Goal: Task Accomplishment & Management: Manage account settings

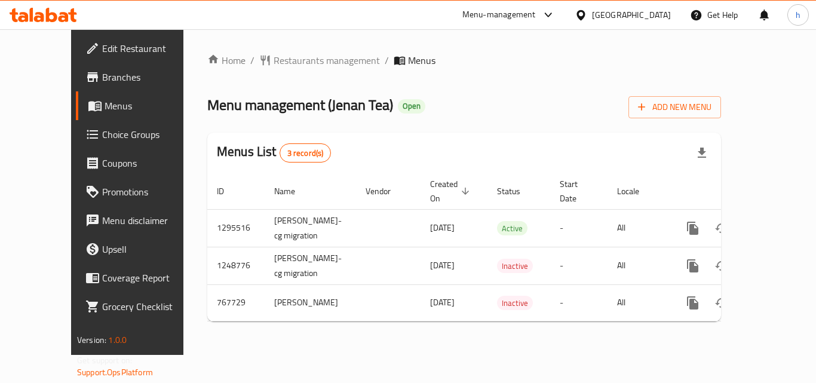
click at [651, 20] on div "[GEOGRAPHIC_DATA]" at bounding box center [631, 14] width 79 height 13
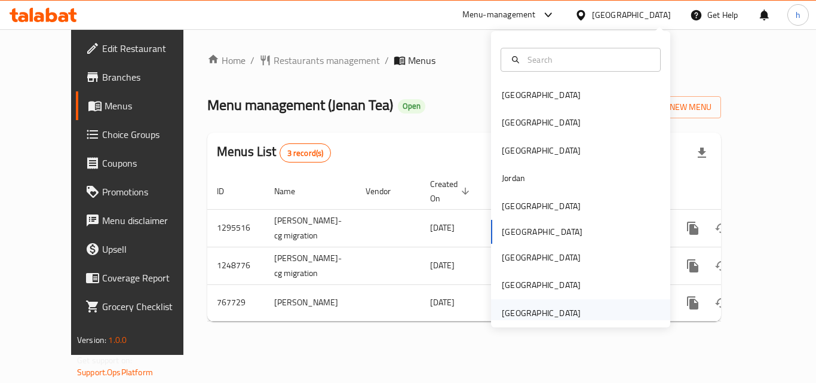
click at [531, 307] on div "[GEOGRAPHIC_DATA]" at bounding box center [541, 312] width 79 height 13
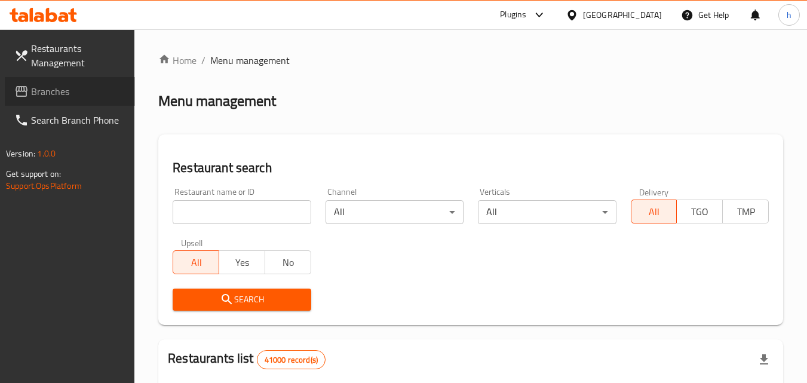
click at [72, 91] on span "Branches" at bounding box center [78, 91] width 94 height 14
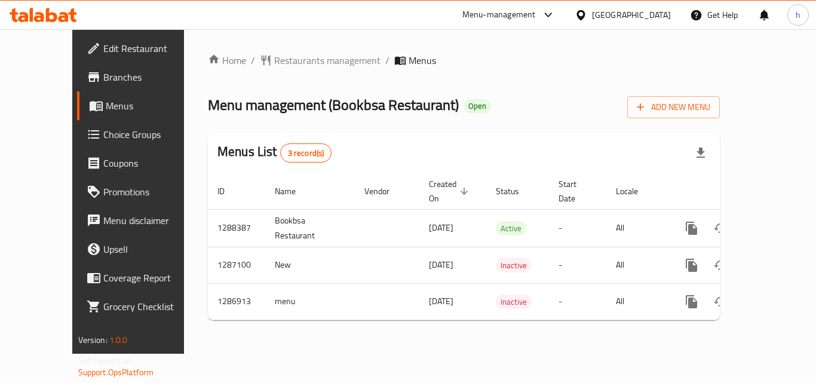
click at [670, 14] on div "[GEOGRAPHIC_DATA]" at bounding box center [631, 14] width 79 height 13
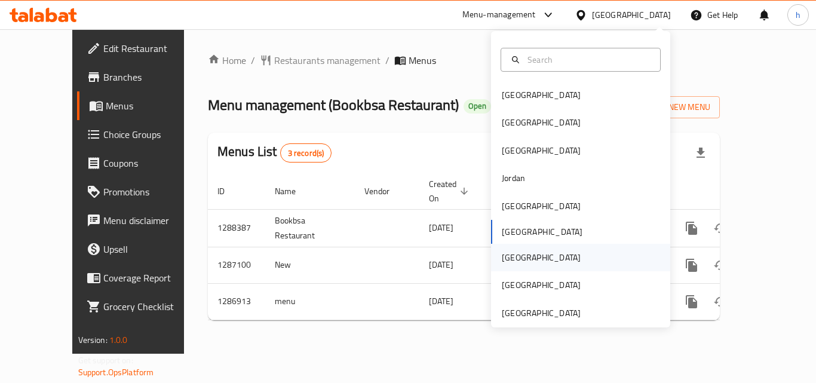
click at [522, 263] on div "[GEOGRAPHIC_DATA]" at bounding box center [541, 257] width 98 height 27
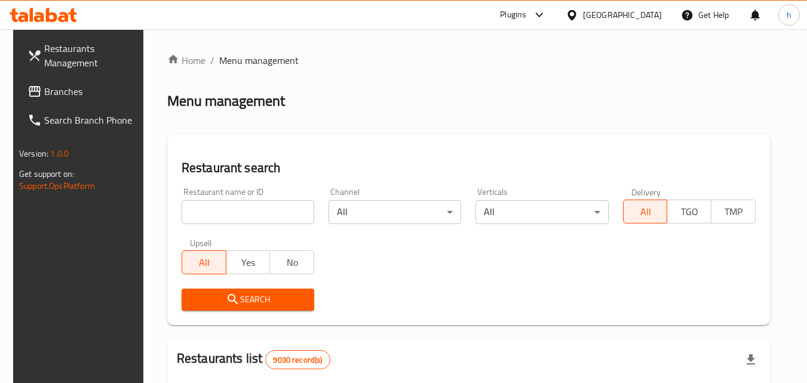
click at [93, 86] on span "Branches" at bounding box center [91, 91] width 94 height 14
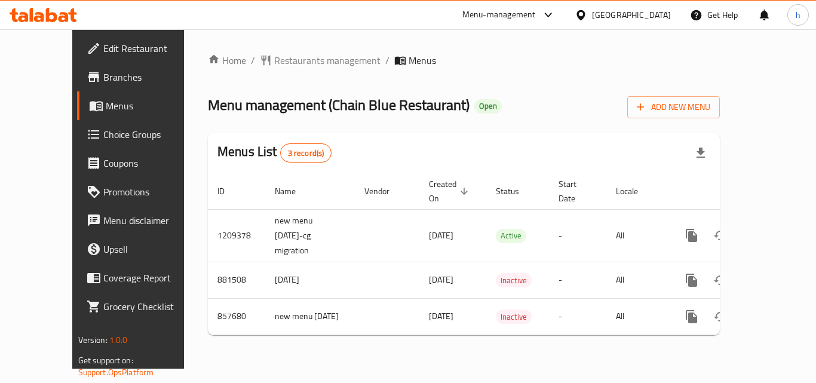
click at [592, 14] on div at bounding box center [583, 14] width 17 height 13
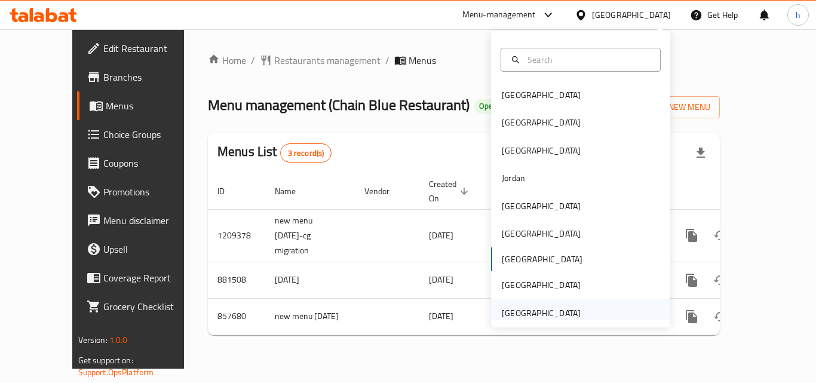
click at [547, 311] on div "[GEOGRAPHIC_DATA]" at bounding box center [541, 312] width 79 height 13
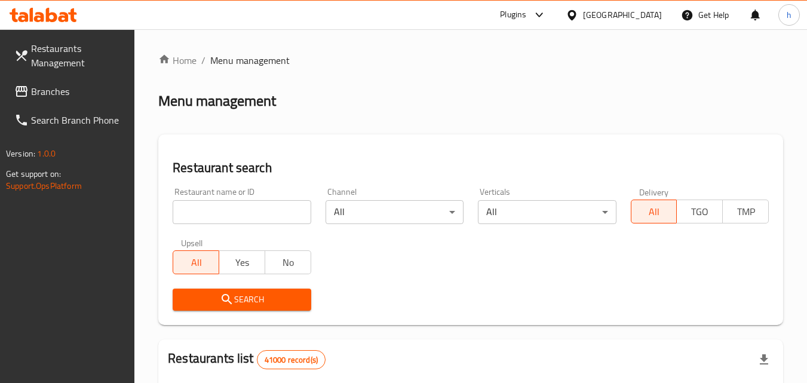
click at [65, 91] on span "Branches" at bounding box center [78, 91] width 94 height 14
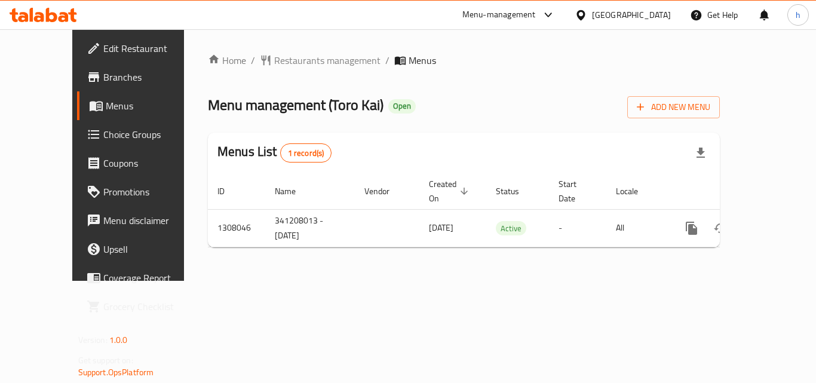
click at [495, 16] on div "Menu-management" at bounding box center [498, 15] width 73 height 14
click at [453, 107] on div "All Plugins Global Quality Control Center Menu-management Restaurant-Management" at bounding box center [467, 92] width 179 height 107
click at [447, 105] on div "All Plugins Global Quality Control Center Menu-management Restaurant-Management" at bounding box center [467, 92] width 179 height 107
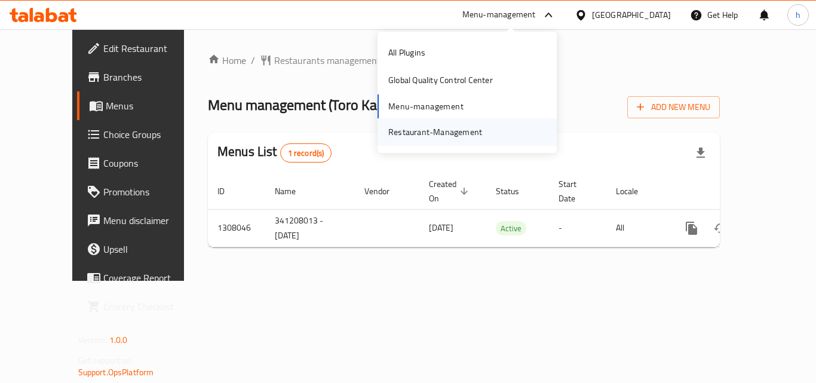
click at [430, 139] on div "Restaurant-Management" at bounding box center [435, 131] width 94 height 13
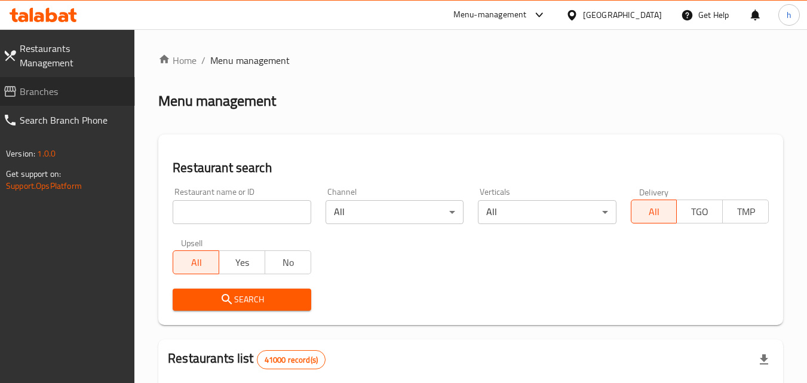
click at [84, 85] on link "Branches" at bounding box center [64, 91] width 142 height 29
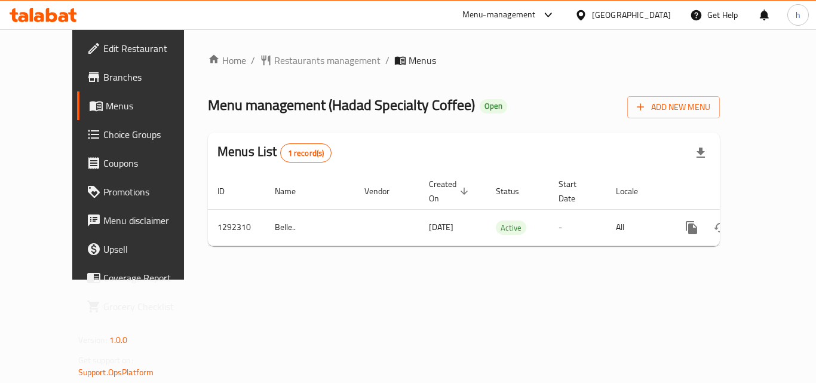
click at [504, 14] on div "Menu-management" at bounding box center [498, 15] width 73 height 14
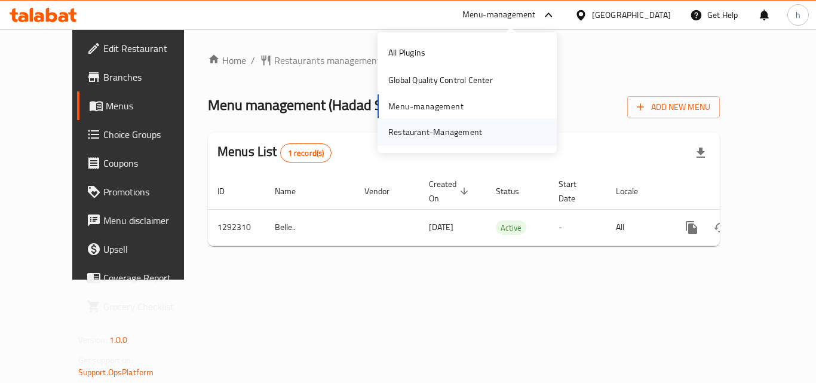
click at [471, 141] on div "Restaurant-Management" at bounding box center [435, 131] width 113 height 27
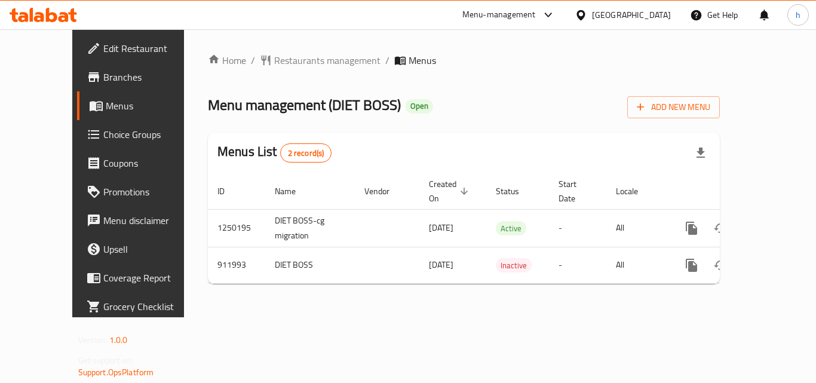
click at [631, 17] on div "[GEOGRAPHIC_DATA]" at bounding box center [631, 14] width 79 height 13
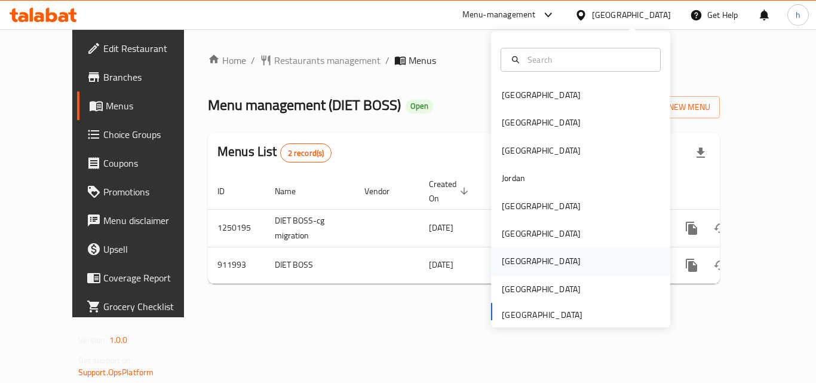
click at [536, 268] on div "[GEOGRAPHIC_DATA]" at bounding box center [580, 260] width 179 height 27
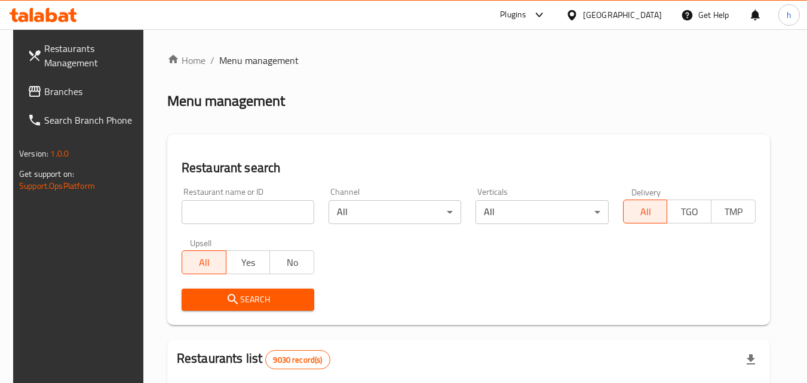
click at [110, 94] on span "Branches" at bounding box center [91, 91] width 94 height 14
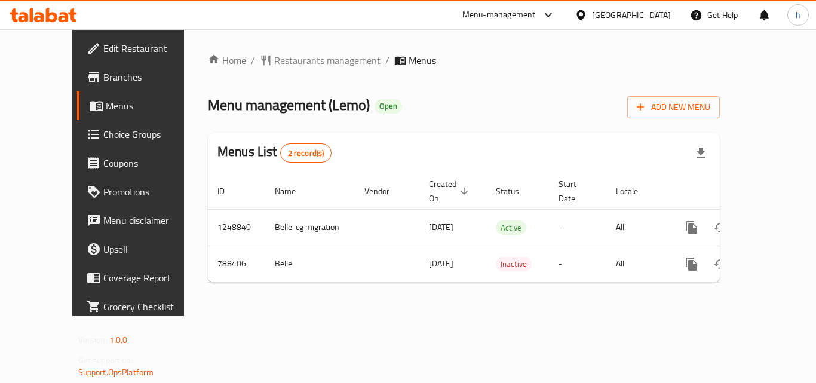
click at [587, 18] on icon at bounding box center [581, 15] width 13 height 13
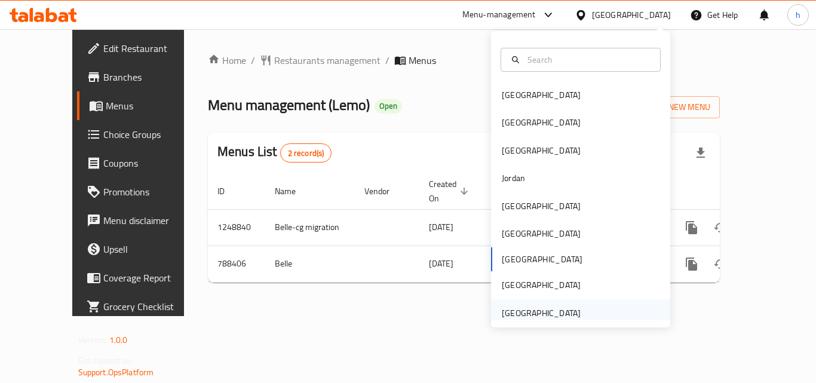
click at [576, 310] on div "[GEOGRAPHIC_DATA]" at bounding box center [541, 312] width 98 height 27
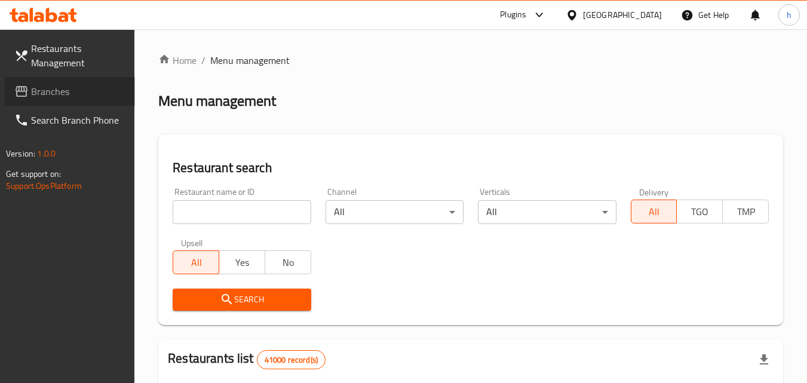
click at [63, 92] on span "Branches" at bounding box center [78, 91] width 94 height 14
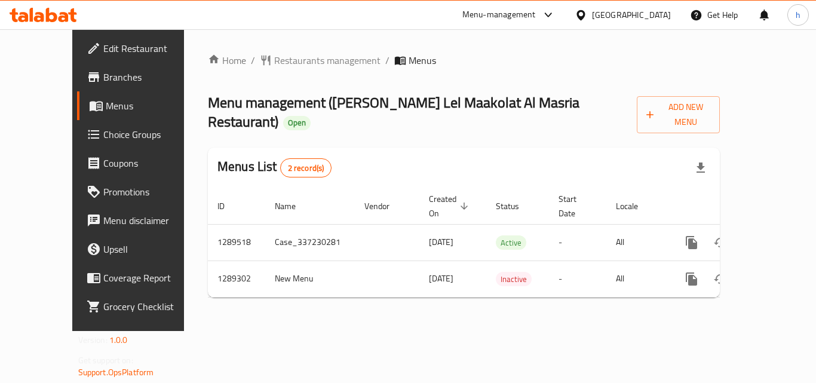
click at [587, 17] on icon at bounding box center [581, 15] width 13 height 13
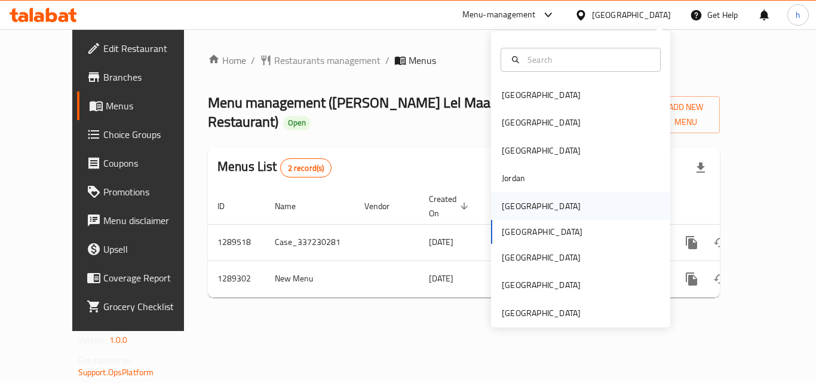
click at [560, 216] on div "[GEOGRAPHIC_DATA]" at bounding box center [580, 205] width 179 height 27
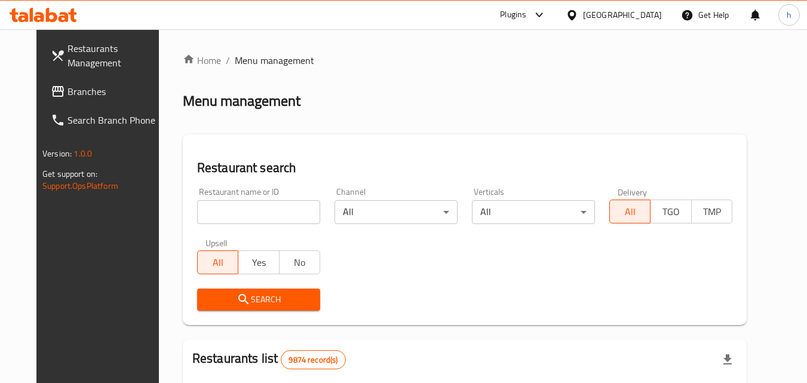
click at [72, 100] on link "Branches" at bounding box center [106, 91] width 130 height 29
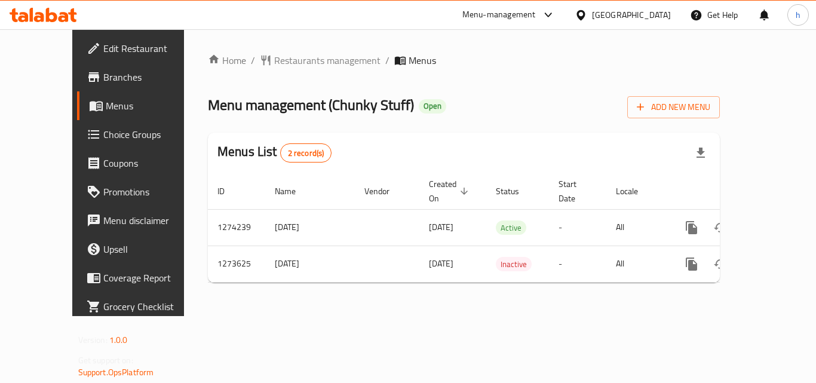
click at [592, 12] on div at bounding box center [583, 14] width 17 height 13
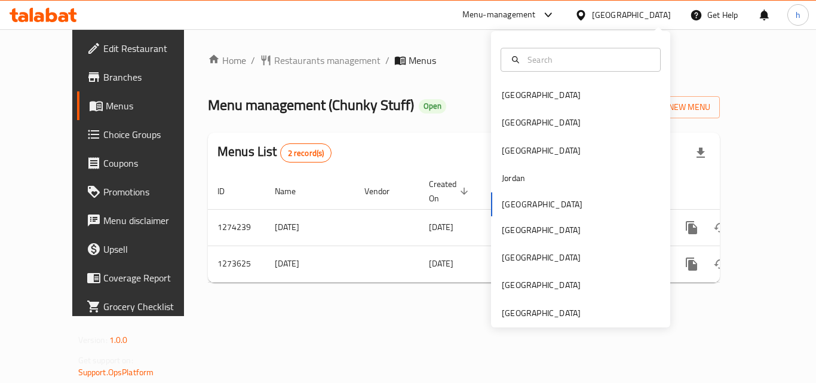
click at [541, 204] on div "[GEOGRAPHIC_DATA] [GEOGRAPHIC_DATA] [GEOGRAPHIC_DATA] [GEOGRAPHIC_DATA] [GEOGRA…" at bounding box center [580, 204] width 179 height 246
click at [516, 205] on div "[GEOGRAPHIC_DATA] [GEOGRAPHIC_DATA] [GEOGRAPHIC_DATA] [GEOGRAPHIC_DATA] [GEOGRA…" at bounding box center [580, 204] width 179 height 246
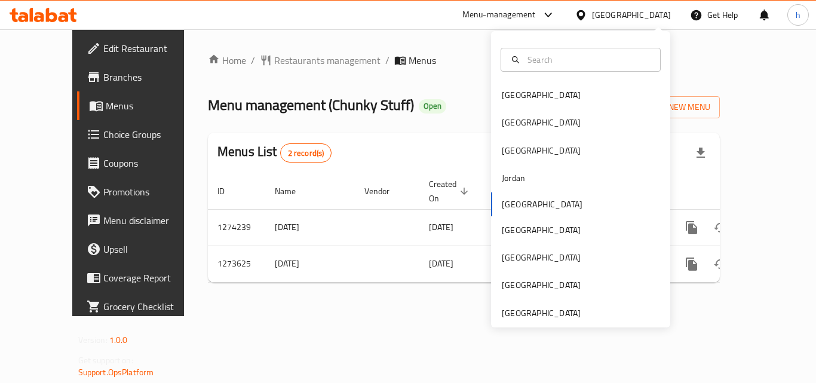
click at [720, 73] on div "Home / Restaurants management / Menus Menu management ( Chunky Stuff ) Open Add…" at bounding box center [464, 172] width 512 height 239
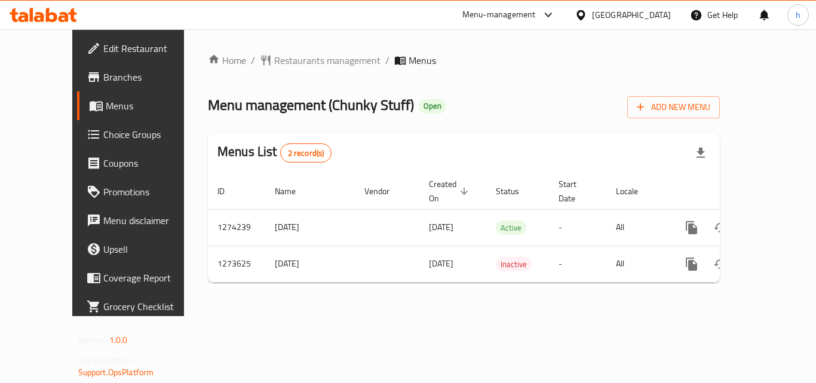
click at [565, 7] on div "Menu-management" at bounding box center [509, 15] width 112 height 29
click at [536, 18] on div "Menu-management" at bounding box center [498, 15] width 73 height 14
click at [484, 137] on div "Restaurant-Management" at bounding box center [488, 131] width 94 height 13
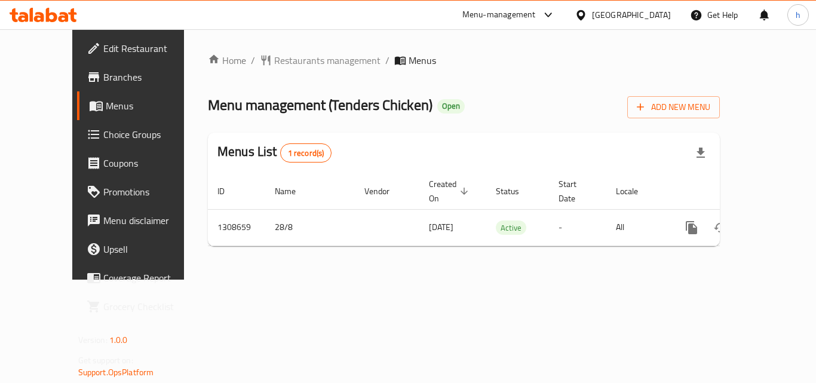
click at [672, 11] on div "[GEOGRAPHIC_DATA]" at bounding box center [622, 15] width 115 height 29
click at [585, 11] on icon at bounding box center [581, 15] width 8 height 10
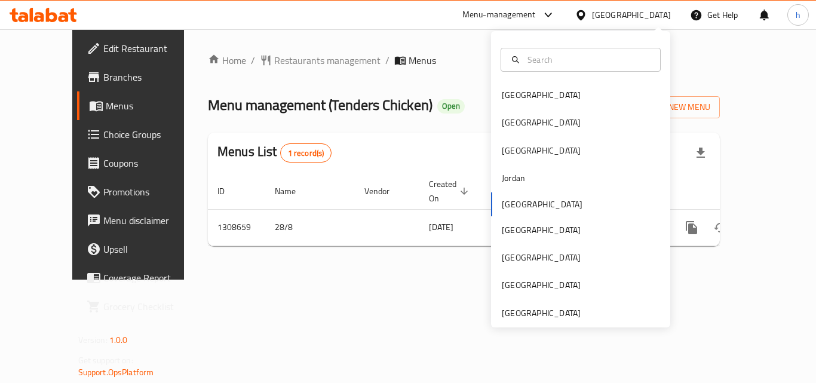
click at [569, 320] on div "Bahrain Egypt Iraq Jordan Kuwait Oman Qatar Saudi Arabia United Arab Emirates" at bounding box center [580, 179] width 179 height 296
click at [567, 314] on div "[GEOGRAPHIC_DATA]" at bounding box center [541, 312] width 79 height 13
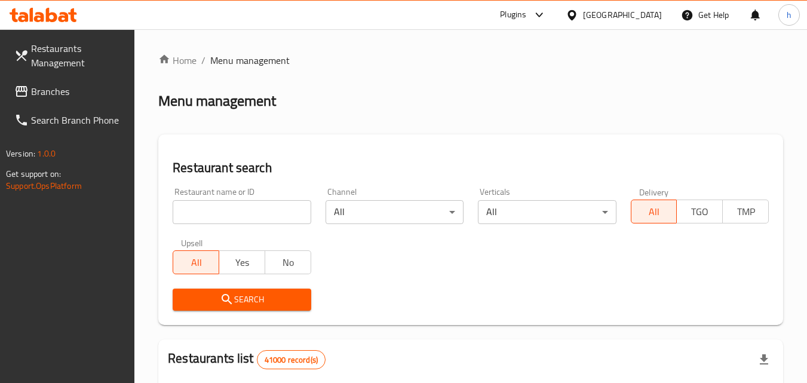
click at [511, 17] on div "Plugins" at bounding box center [513, 15] width 26 height 14
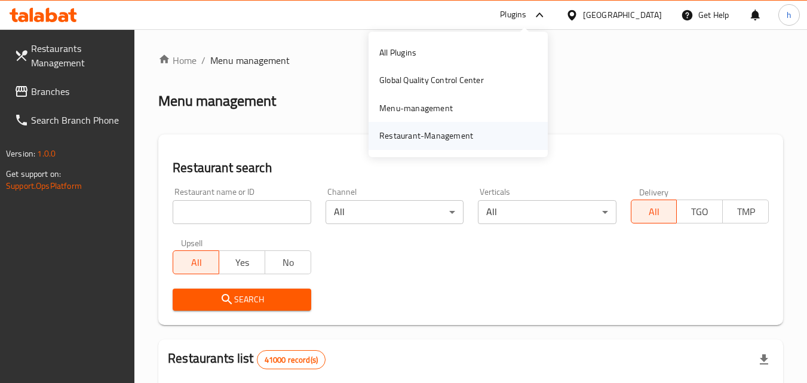
click at [491, 140] on div "Restaurant-Management" at bounding box center [458, 135] width 179 height 27
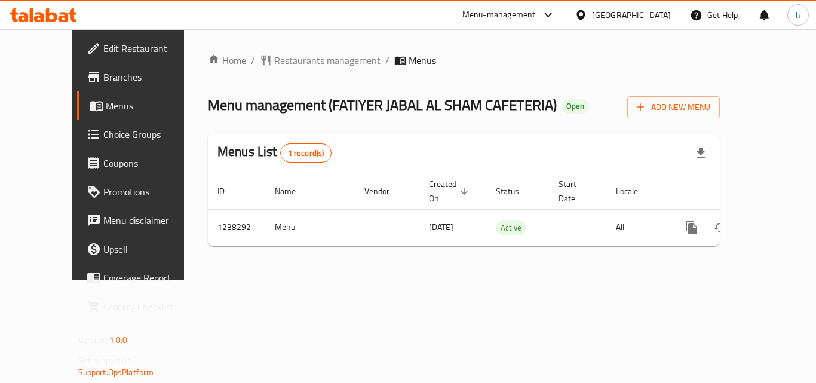
click at [545, 16] on icon at bounding box center [548, 15] width 14 height 14
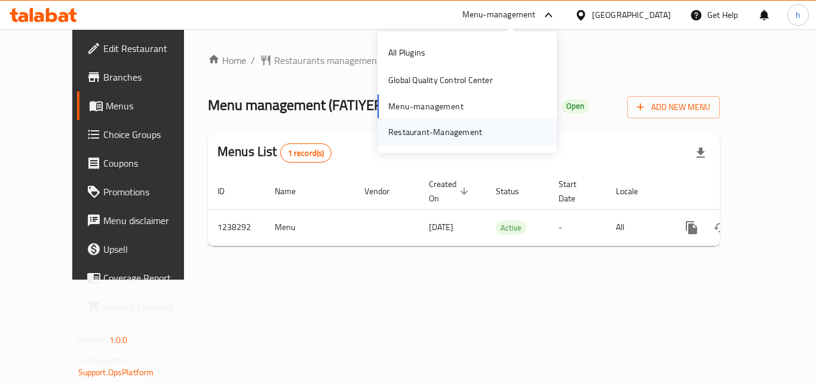
click at [516, 128] on div "Restaurant-Management" at bounding box center [467, 131] width 179 height 27
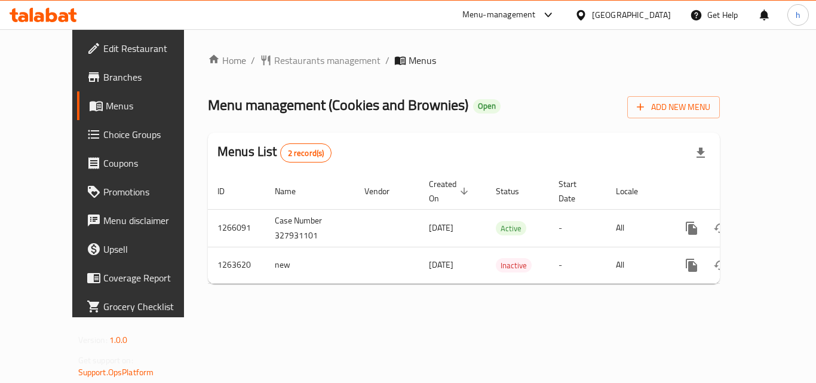
click at [624, 12] on div "United Arab Emirates" at bounding box center [631, 14] width 79 height 13
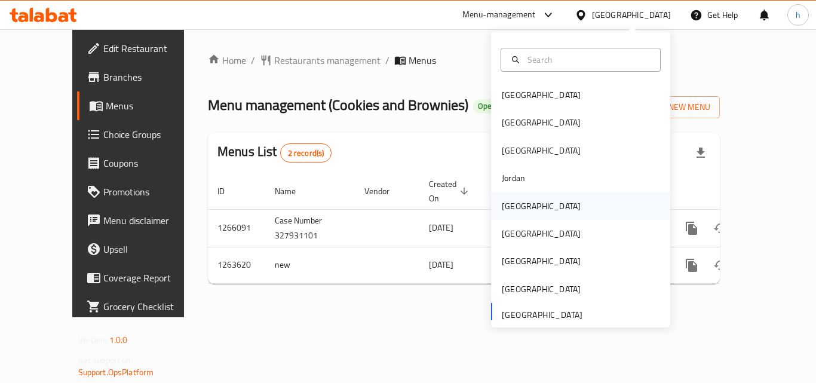
click at [578, 201] on div "[GEOGRAPHIC_DATA]" at bounding box center [580, 205] width 179 height 27
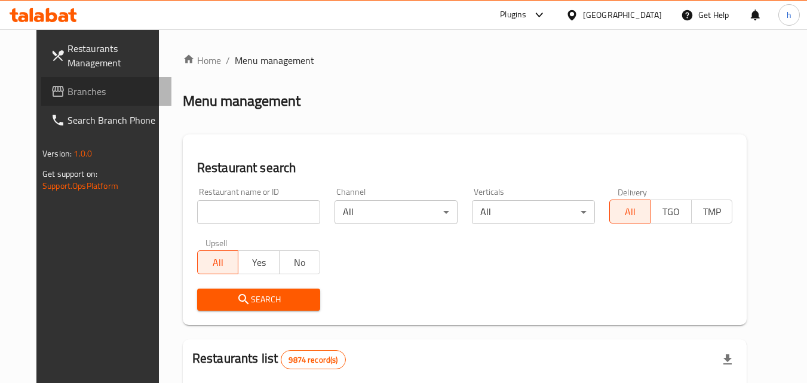
click at [75, 97] on span "Branches" at bounding box center [115, 91] width 94 height 14
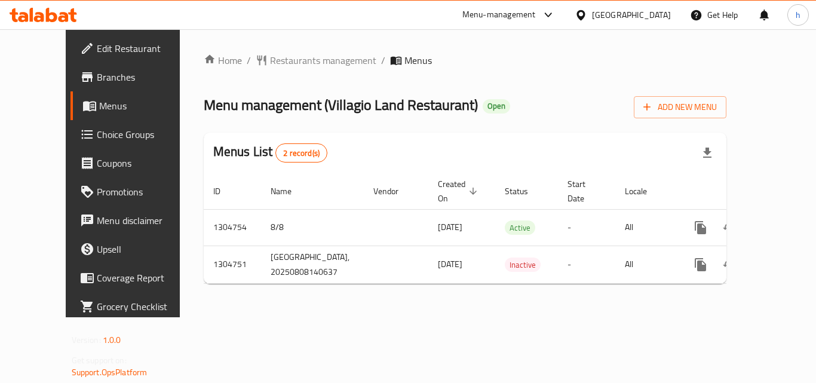
click at [536, 17] on div "Menu-management" at bounding box center [498, 15] width 73 height 14
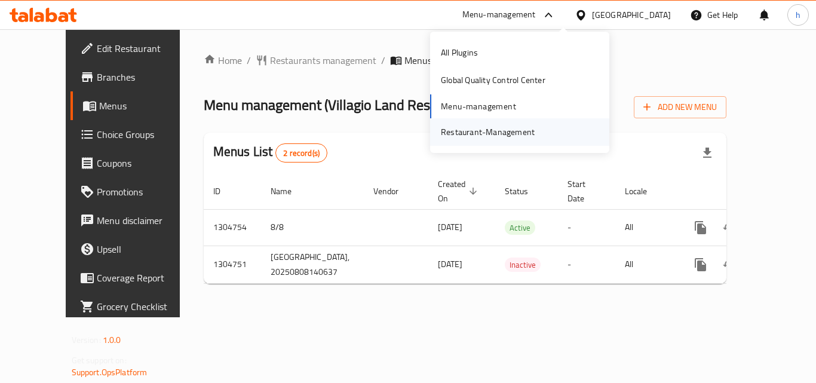
click at [511, 137] on div "Restaurant-Management" at bounding box center [488, 131] width 94 height 13
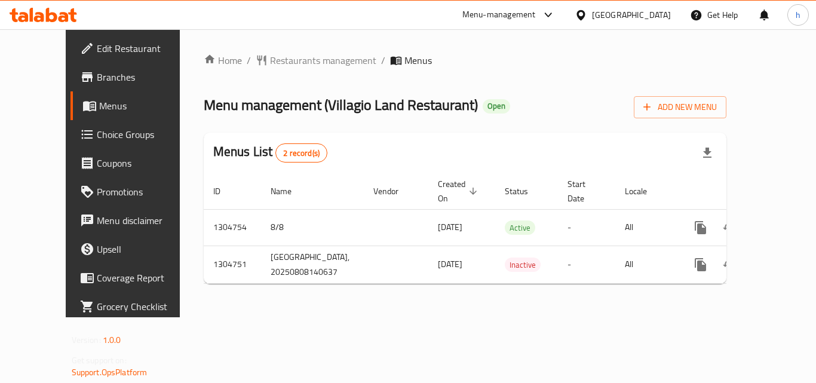
click at [669, 14] on div "[GEOGRAPHIC_DATA]" at bounding box center [631, 14] width 79 height 13
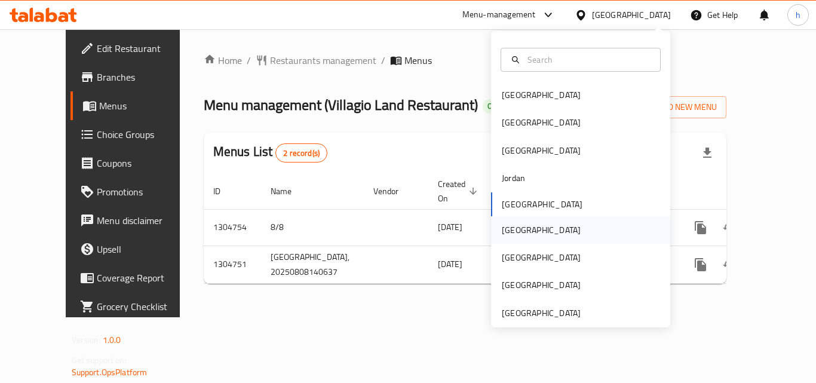
click at [535, 236] on div "[GEOGRAPHIC_DATA]" at bounding box center [580, 229] width 179 height 27
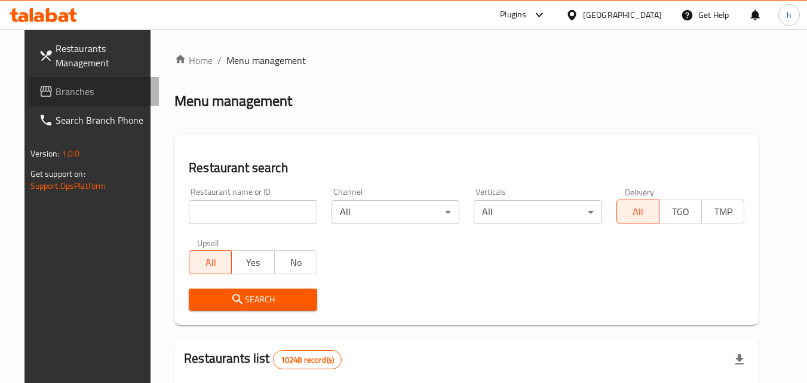
click at [80, 96] on span "Branches" at bounding box center [103, 91] width 94 height 14
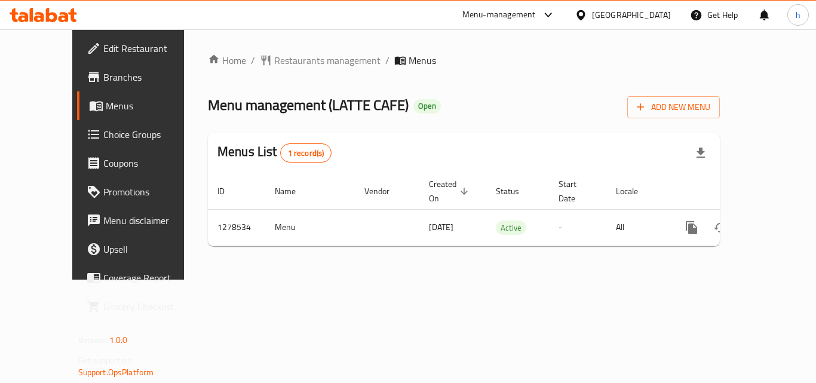
click at [656, 8] on div "[GEOGRAPHIC_DATA]" at bounding box center [631, 14] width 79 height 13
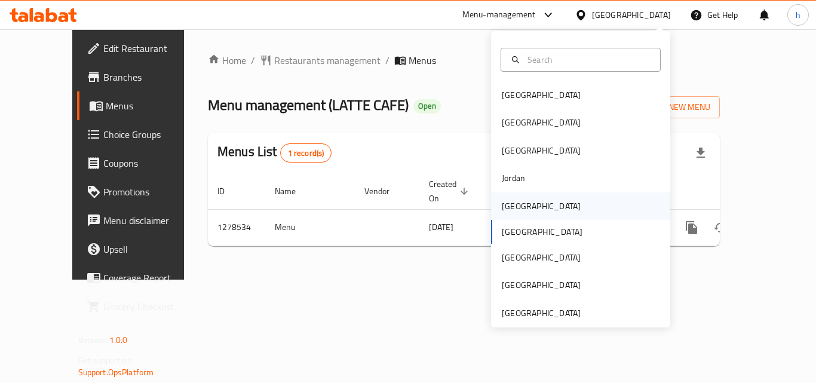
click at [562, 210] on div "[GEOGRAPHIC_DATA]" at bounding box center [580, 205] width 179 height 27
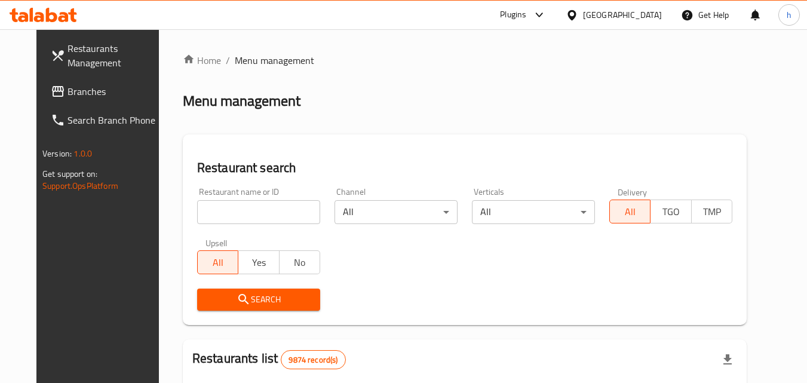
click at [68, 87] on span "Branches" at bounding box center [115, 91] width 94 height 14
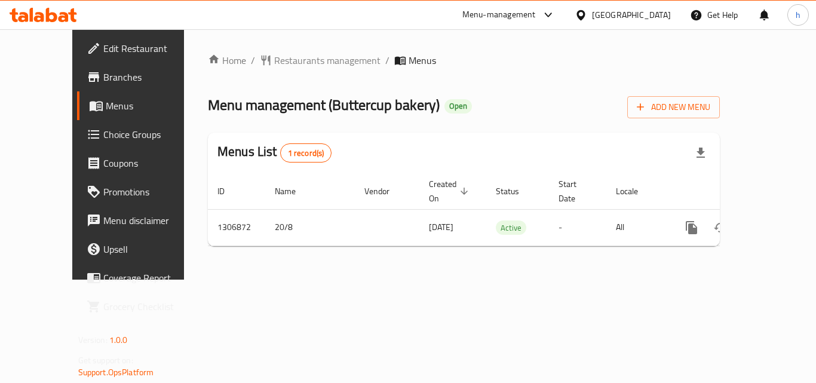
click at [631, 16] on div "[GEOGRAPHIC_DATA]" at bounding box center [631, 14] width 79 height 13
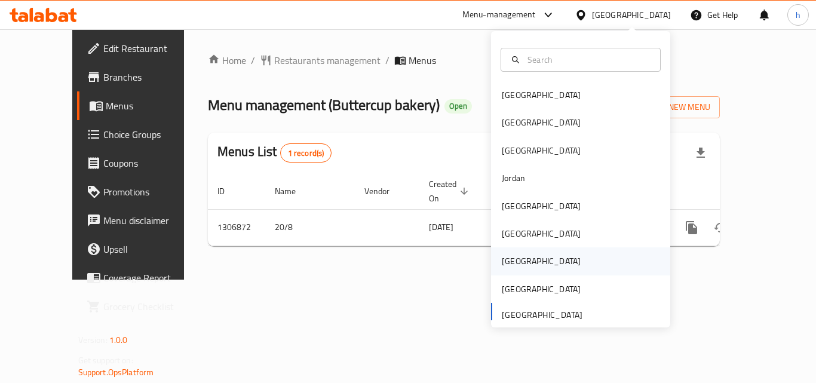
click at [516, 257] on div "[GEOGRAPHIC_DATA]" at bounding box center [541, 260] width 98 height 27
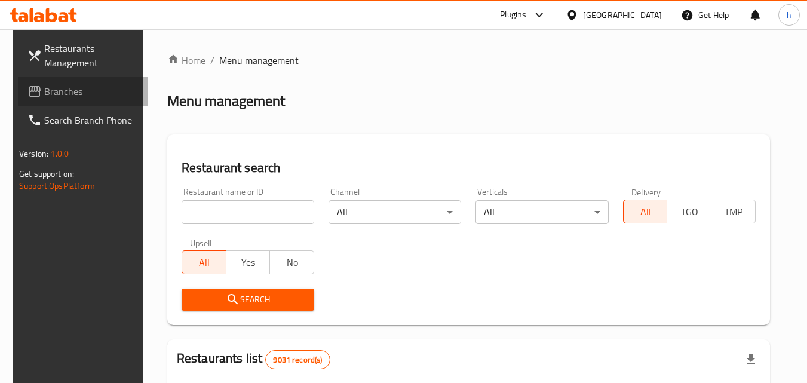
click at [86, 91] on span "Branches" at bounding box center [91, 91] width 94 height 14
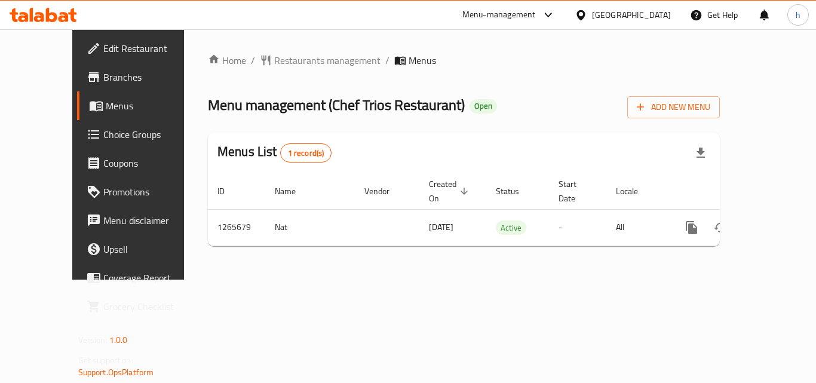
click at [585, 12] on icon at bounding box center [581, 15] width 8 height 10
click at [461, 47] on div "Home / Restaurants management / Menus Menu management ( Chef Trios Restaurant )…" at bounding box center [464, 154] width 560 height 250
click at [536, 19] on div "Menu-management" at bounding box center [498, 15] width 73 height 14
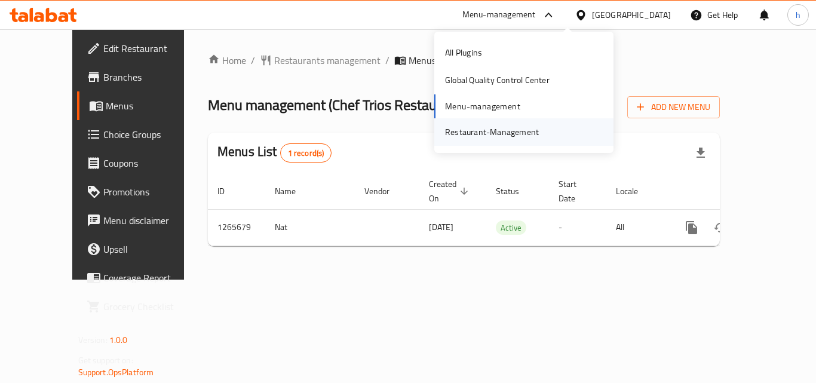
click at [538, 140] on div "Restaurant-Management" at bounding box center [492, 131] width 113 height 27
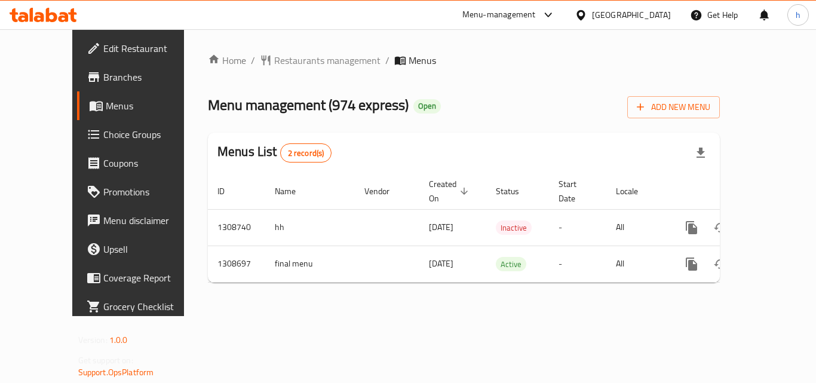
click at [651, 12] on div "[GEOGRAPHIC_DATA]" at bounding box center [631, 14] width 79 height 13
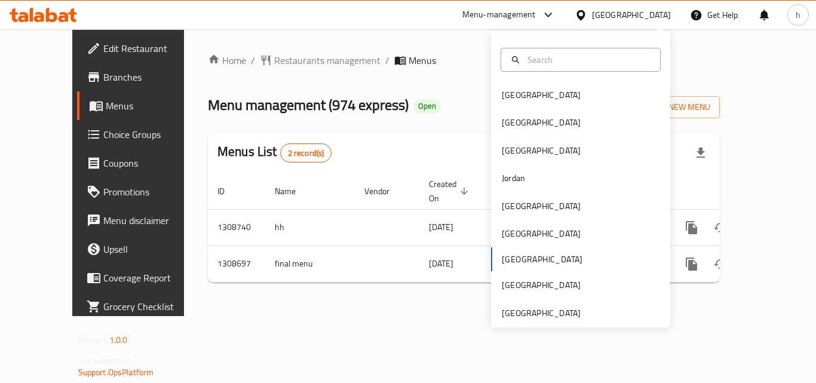
click at [536, 14] on div "Menu-management" at bounding box center [498, 15] width 73 height 14
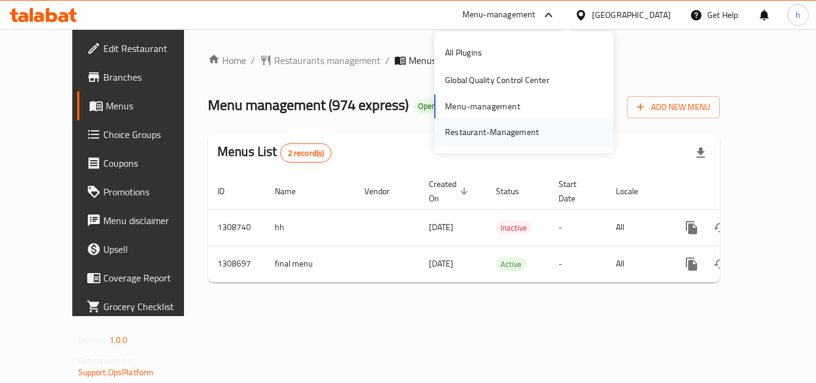
click at [481, 129] on div "Restaurant-Management" at bounding box center [492, 131] width 94 height 13
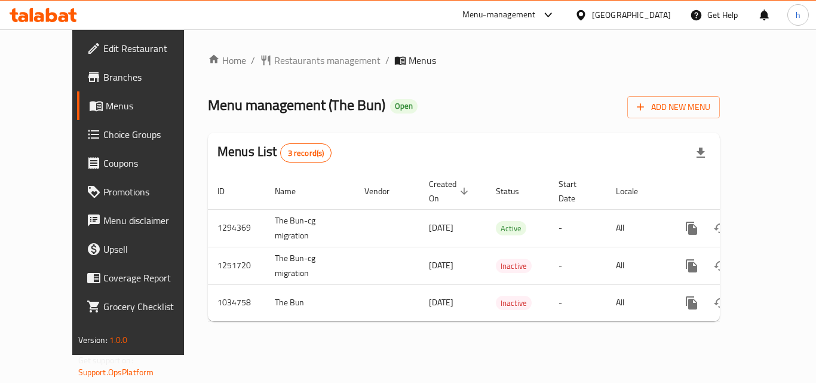
click at [665, 20] on div "[GEOGRAPHIC_DATA]" at bounding box center [631, 14] width 79 height 13
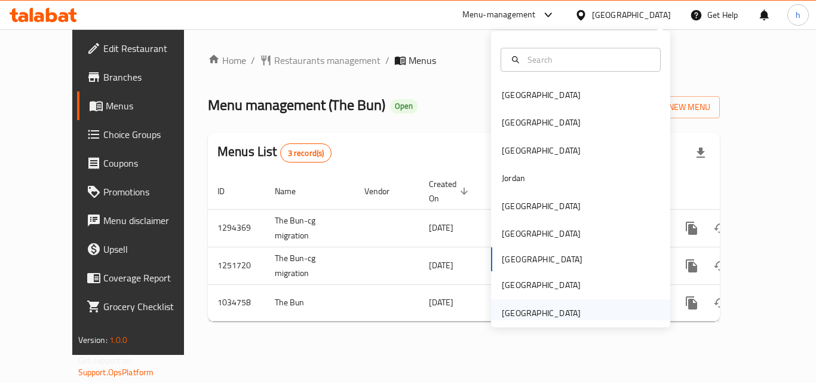
click at [547, 317] on div "[GEOGRAPHIC_DATA]" at bounding box center [541, 312] width 79 height 13
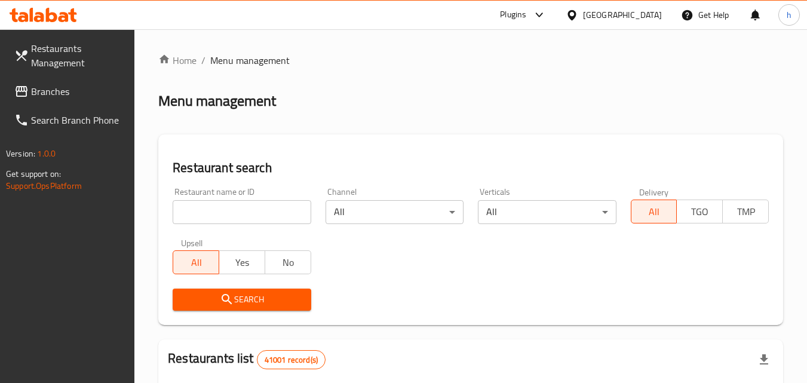
click at [59, 82] on link "Branches" at bounding box center [70, 91] width 130 height 29
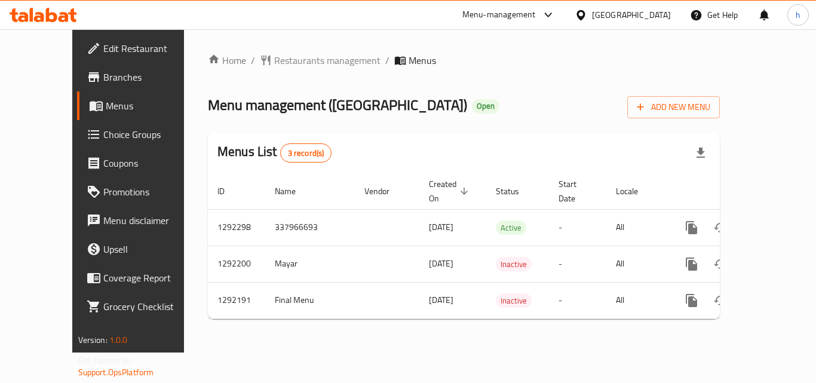
click at [620, 10] on div "United Arab Emirates" at bounding box center [631, 14] width 79 height 13
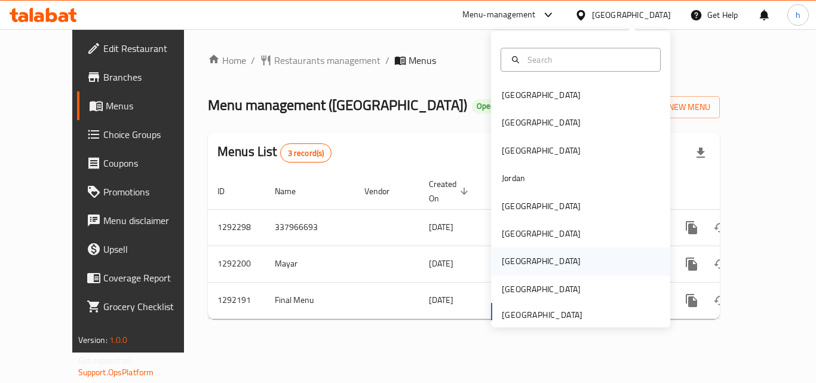
click at [518, 260] on div "[GEOGRAPHIC_DATA]" at bounding box center [541, 260] width 98 height 27
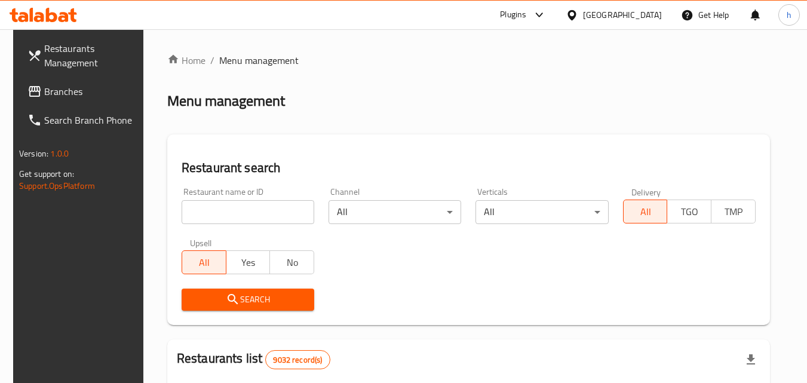
click at [108, 91] on span "Branches" at bounding box center [91, 91] width 94 height 14
